Goal: Find specific page/section: Find specific page/section

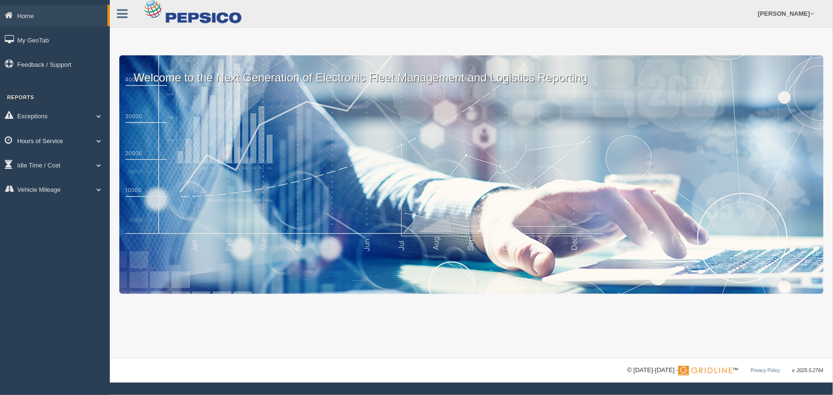
click at [63, 146] on link "Hours of Service" at bounding box center [55, 140] width 110 height 21
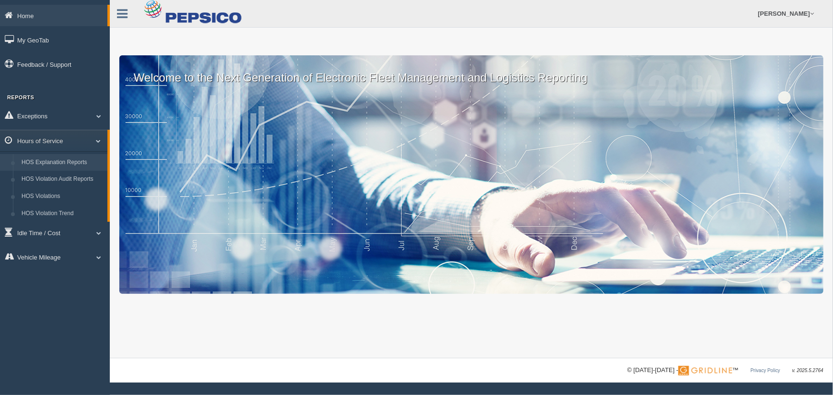
click at [66, 162] on link "HOS Explanation Reports" at bounding box center [62, 162] width 90 height 17
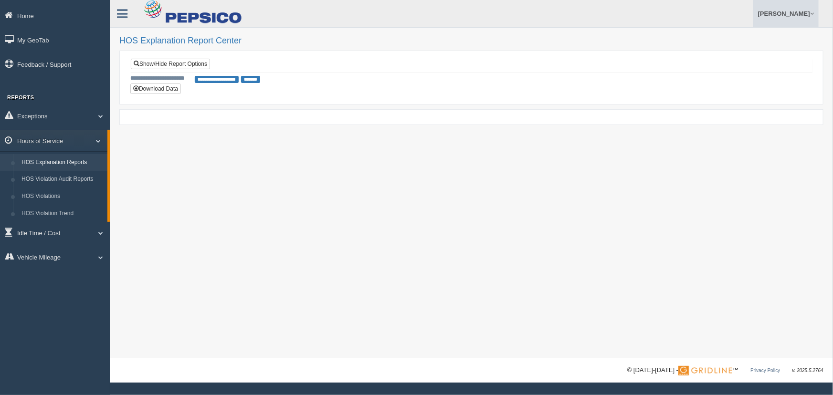
click at [797, 16] on link "[PERSON_NAME]" at bounding box center [785, 13] width 65 height 27
click at [728, 57] on link "Log Off" at bounding box center [766, 57] width 104 height 20
